Goal: Task Accomplishment & Management: Manage account settings

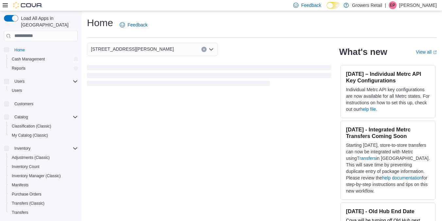
click at [396, 8] on div "EP" at bounding box center [392, 5] width 8 height 8
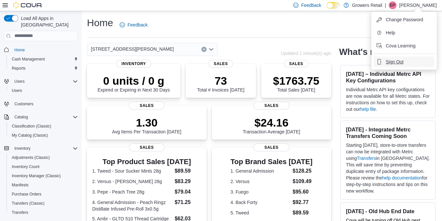
click at [387, 65] on span "Sign Out" at bounding box center [395, 61] width 18 height 7
